Goal: Find contact information: Find contact information

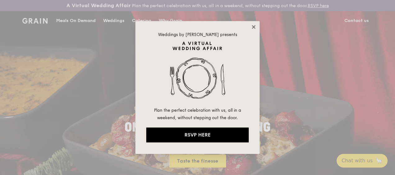
click at [253, 26] on icon at bounding box center [254, 27] width 6 height 6
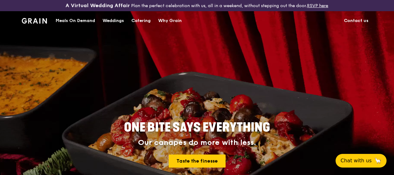
click at [136, 26] on div "Catering" at bounding box center [140, 20] width 19 height 19
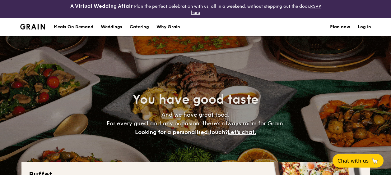
select select
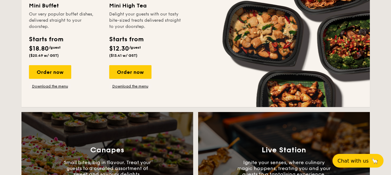
scroll to position [463, 0]
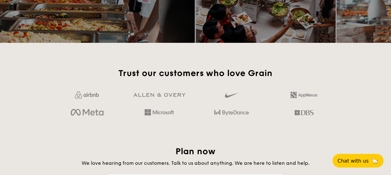
scroll to position [989, 0]
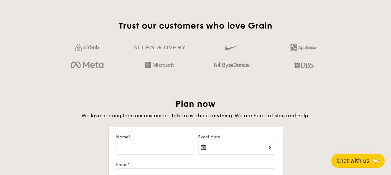
click at [342, 159] on span "Chat with us" at bounding box center [352, 161] width 33 height 6
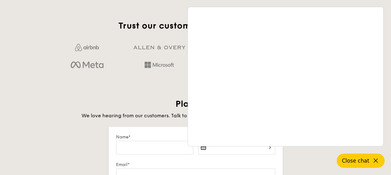
click at [342, 159] on span "Close chat" at bounding box center [354, 161] width 27 height 6
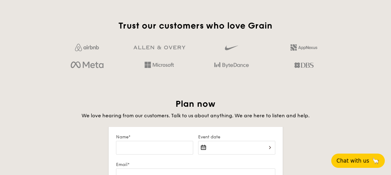
click at [342, 159] on span "Chat with us" at bounding box center [352, 161] width 33 height 6
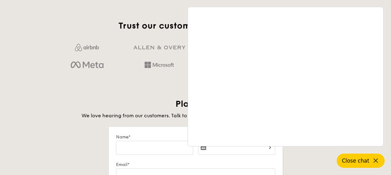
click at [117, 67] on div at bounding box center [87, 65] width 72 height 10
click at [355, 162] on span "Close chat" at bounding box center [354, 161] width 27 height 6
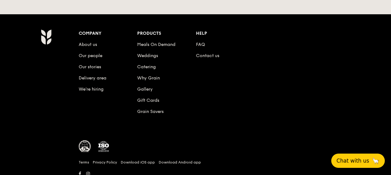
scroll to position [1386, 0]
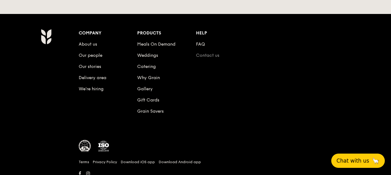
click at [209, 53] on link "Contact us" at bounding box center [207, 55] width 23 height 5
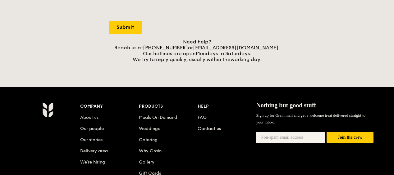
scroll to position [255, 0]
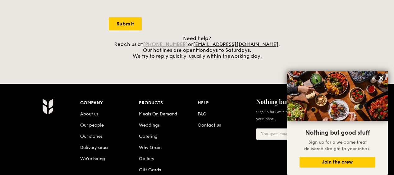
click at [180, 47] on link "+65 3163 5335" at bounding box center [165, 44] width 45 height 6
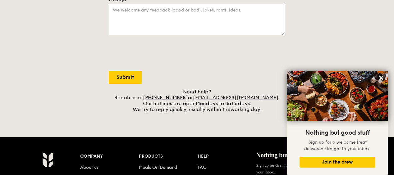
scroll to position [203, 0]
